Goal: Information Seeking & Learning: Learn about a topic

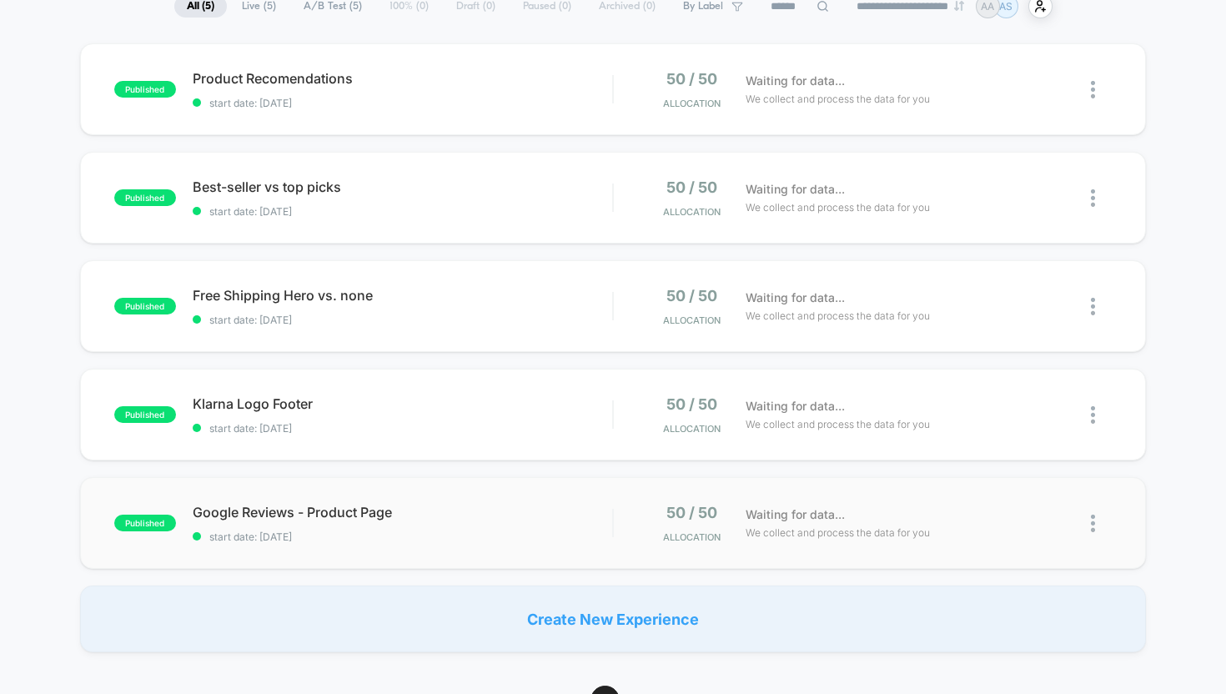
click at [798, 492] on div "published Google Reviews - Product Page start date: [DATE] 50 / 50 Allocation W…" at bounding box center [613, 523] width 1066 height 92
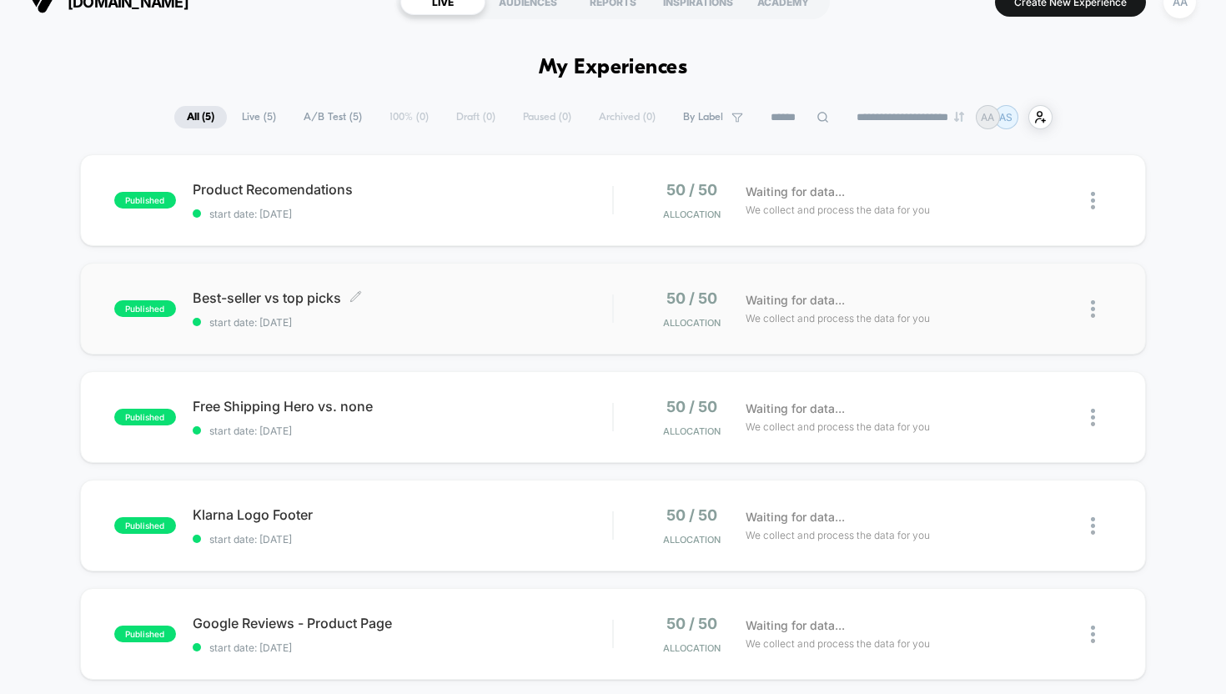
click at [304, 304] on span "Best-seller vs top picks Click to edit experience details" at bounding box center [403, 297] width 420 height 17
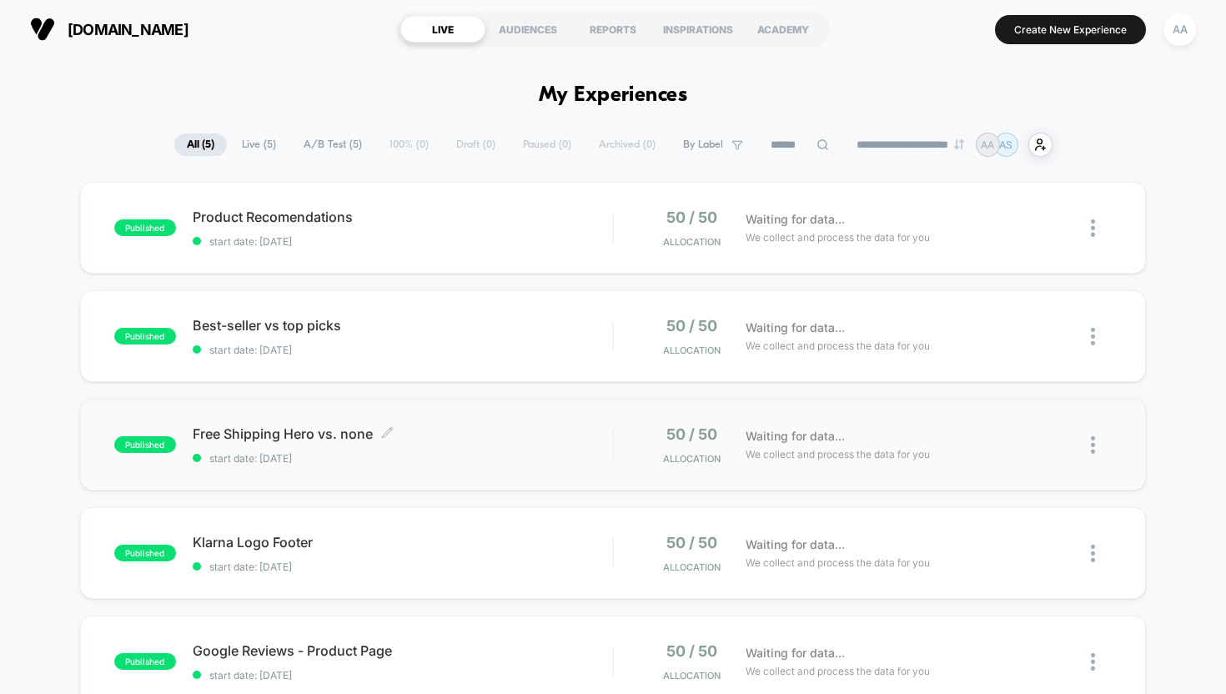
click at [355, 435] on span "Free Shipping Hero vs. none Click to edit experience details" at bounding box center [403, 433] width 420 height 17
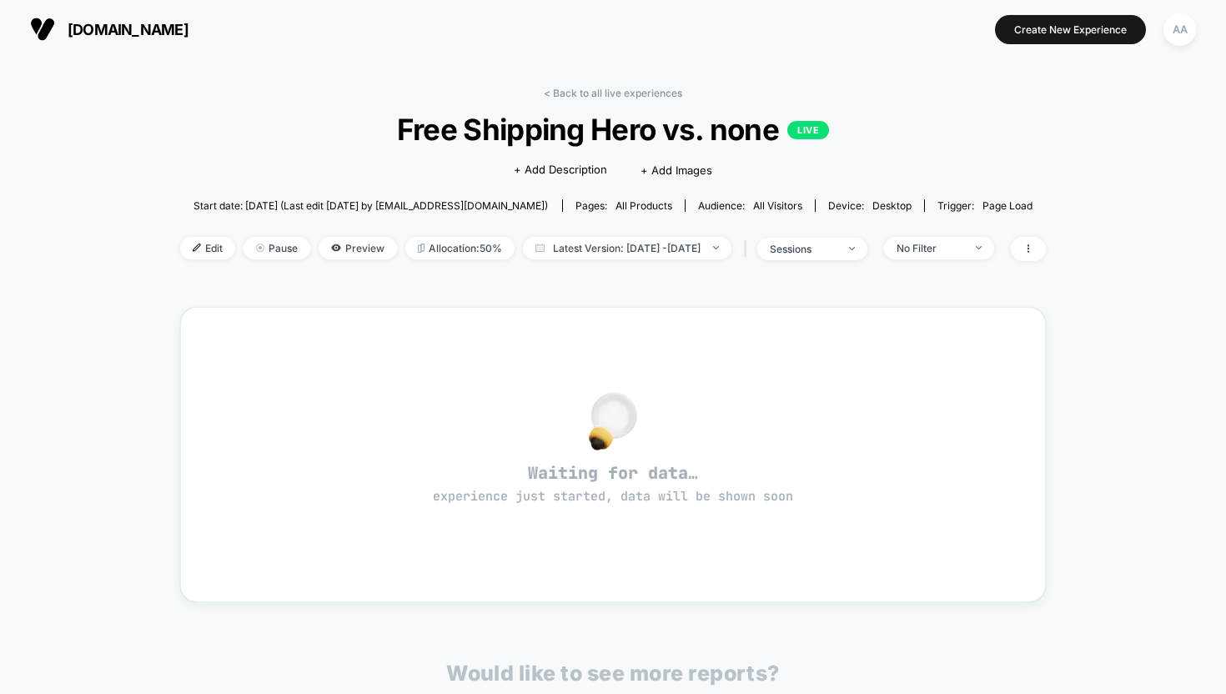
scroll to position [296, 0]
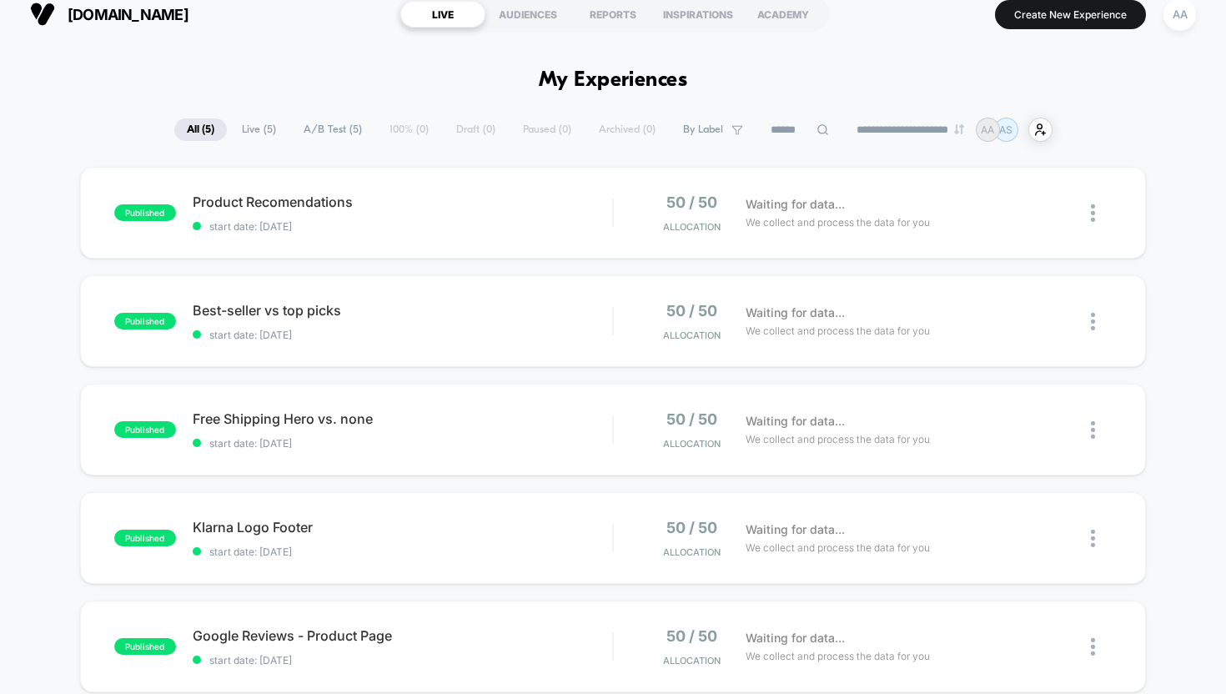
scroll to position [19, 0]
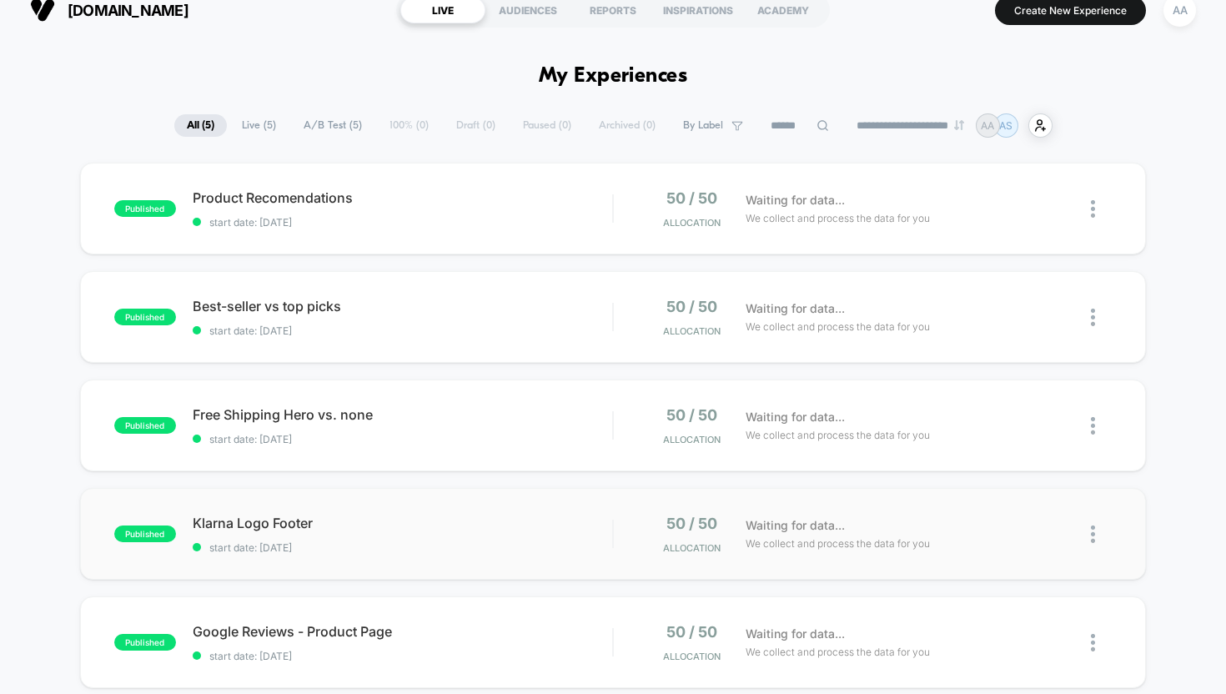
click at [282, 511] on div "published Klarna Logo Footer start date: [DATE] 50 / 50 Allocation Waiting for …" at bounding box center [613, 534] width 1066 height 92
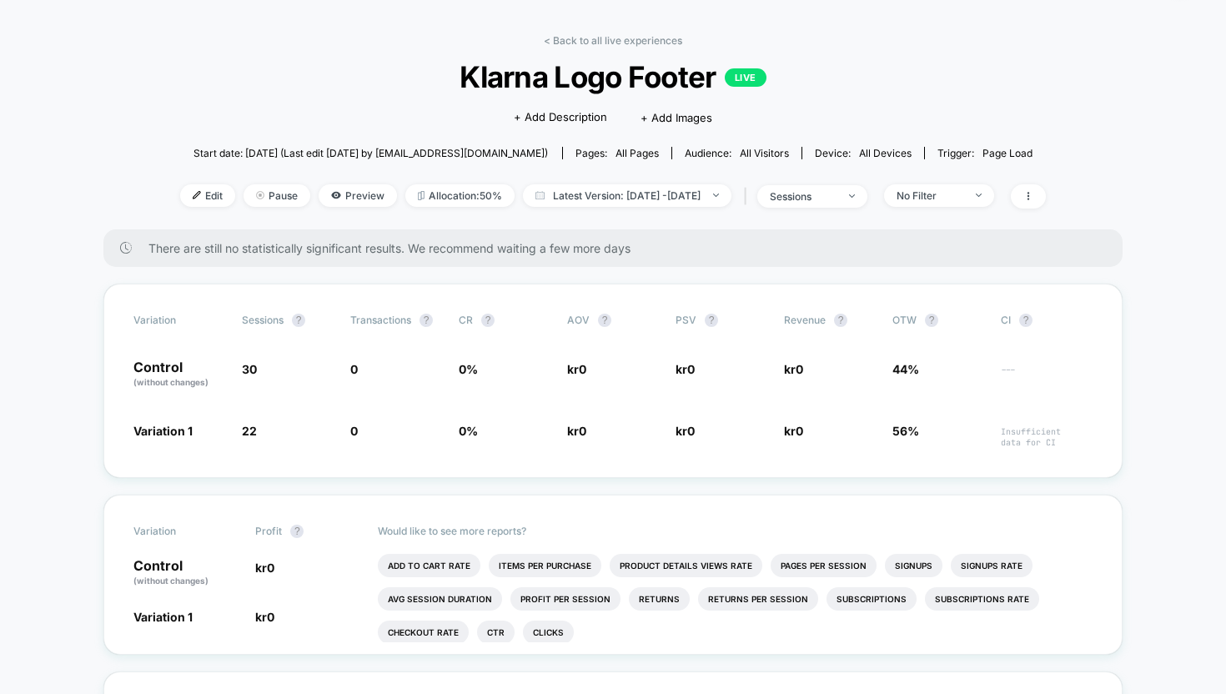
scroll to position [41, 0]
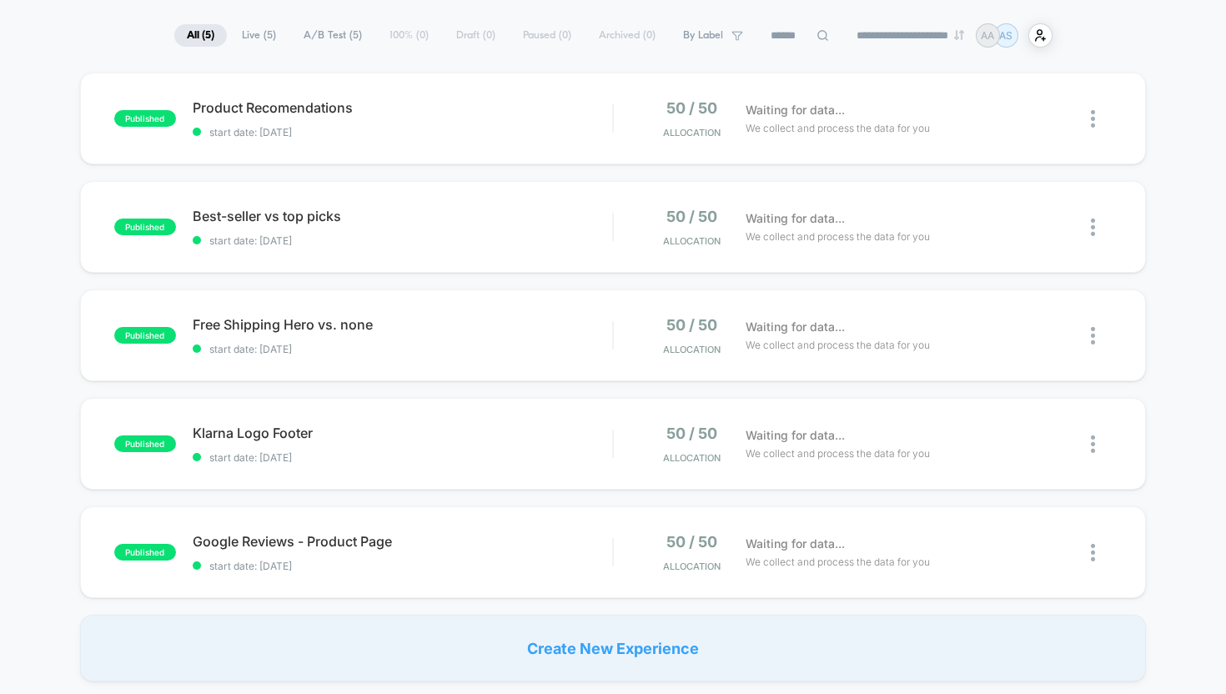
scroll to position [174, 0]
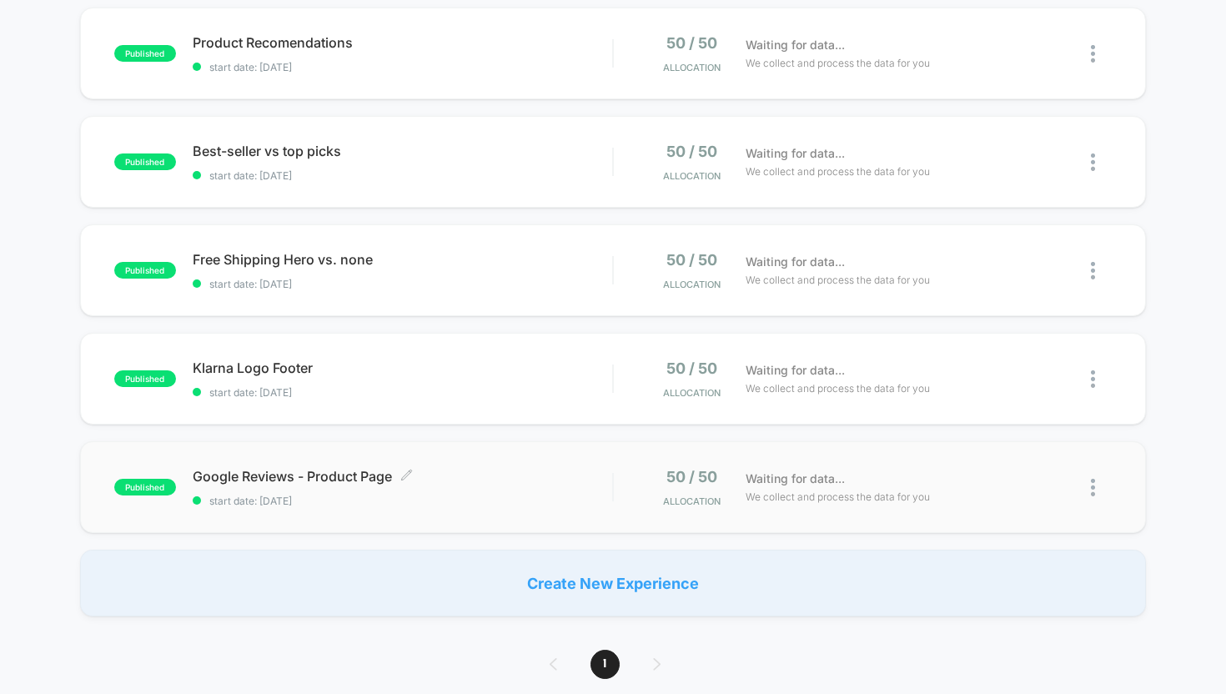
click at [243, 475] on span "Google Reviews - Product Page Click to edit experience details" at bounding box center [403, 476] width 420 height 17
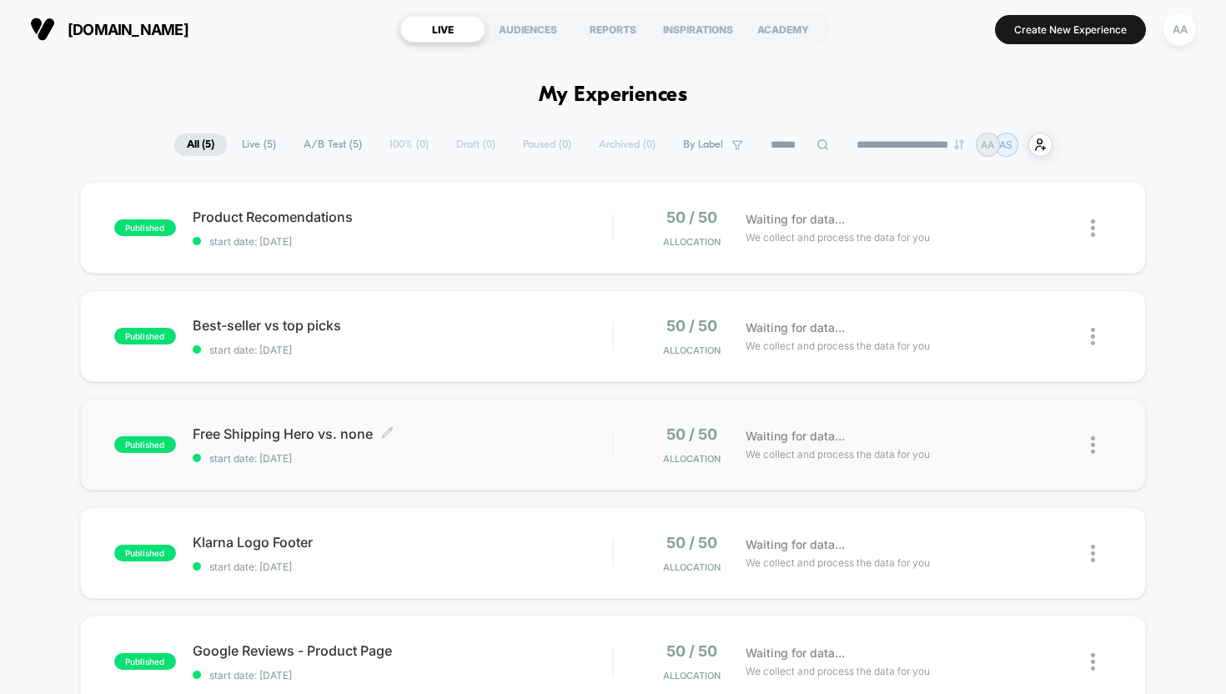
click at [315, 434] on span "Free Shipping Hero vs. none Click to edit experience details" at bounding box center [403, 433] width 420 height 17
